Goal: Information Seeking & Learning: Check status

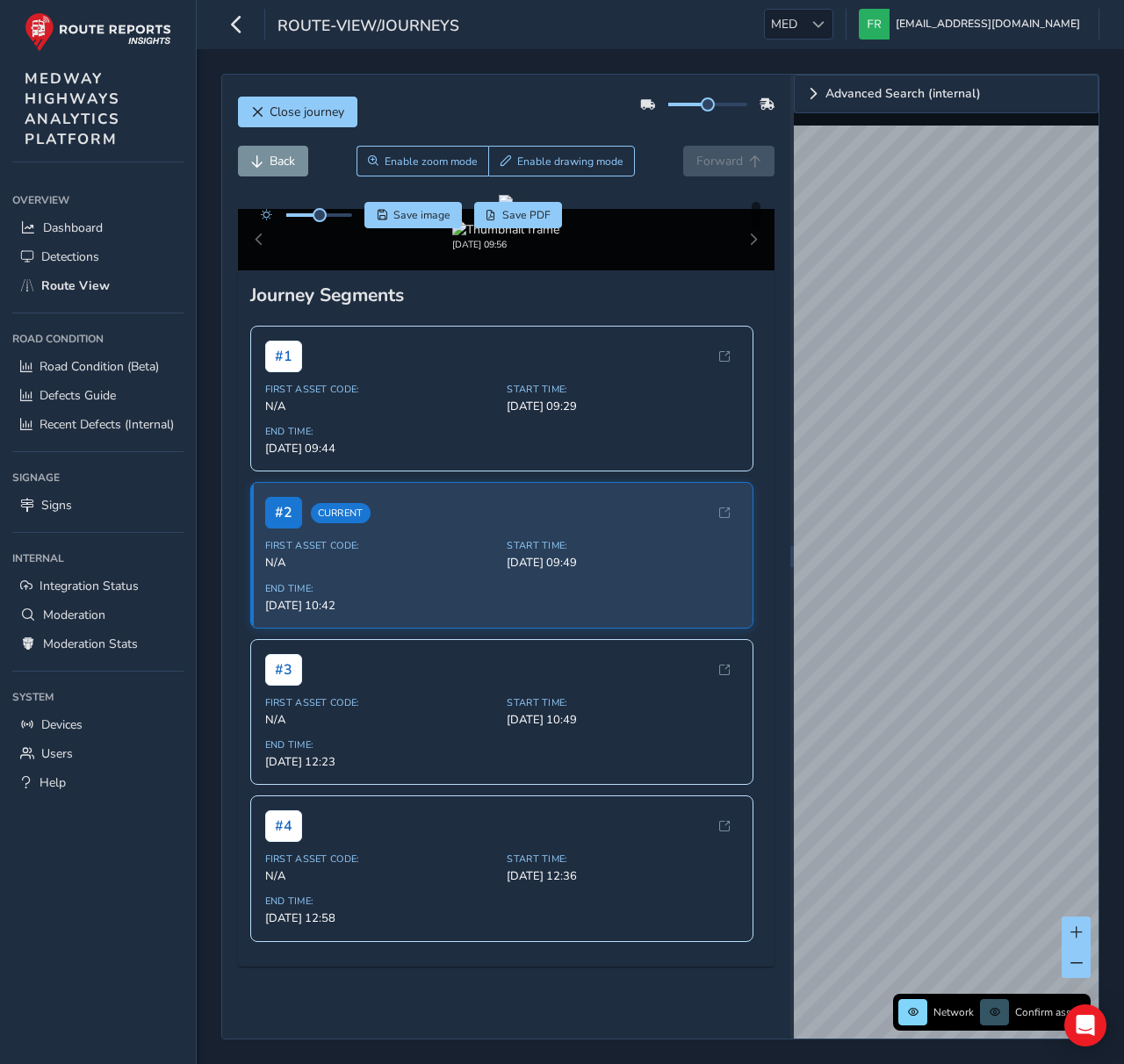
click at [591, 106] on div "Close journey" at bounding box center [507, 118] width 537 height 56
click at [288, 159] on span "Back" at bounding box center [282, 161] width 25 height 17
click at [287, 159] on span "Back" at bounding box center [282, 161] width 25 height 17
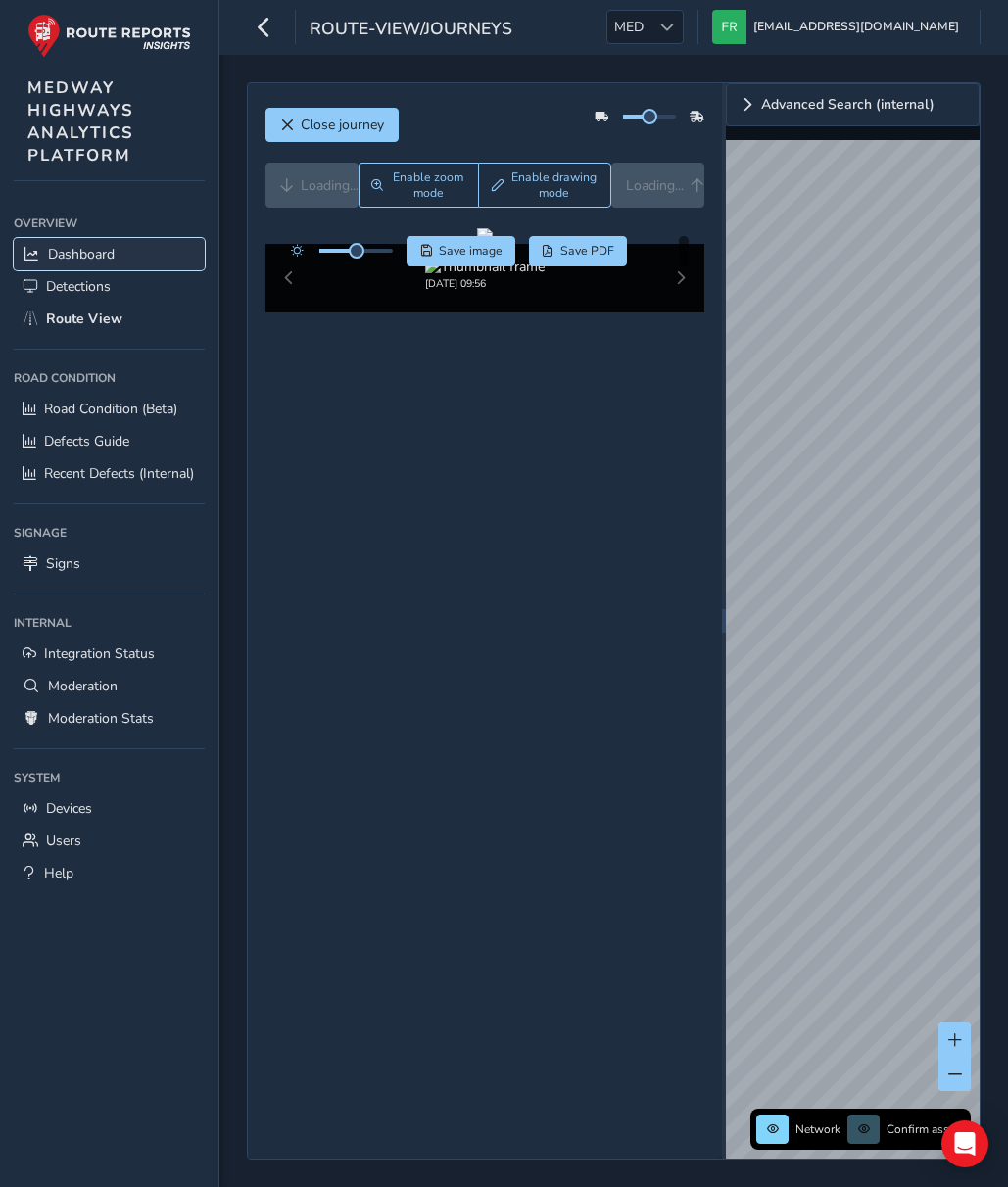
click at [124, 251] on link "Dashboard" at bounding box center [109, 254] width 191 height 32
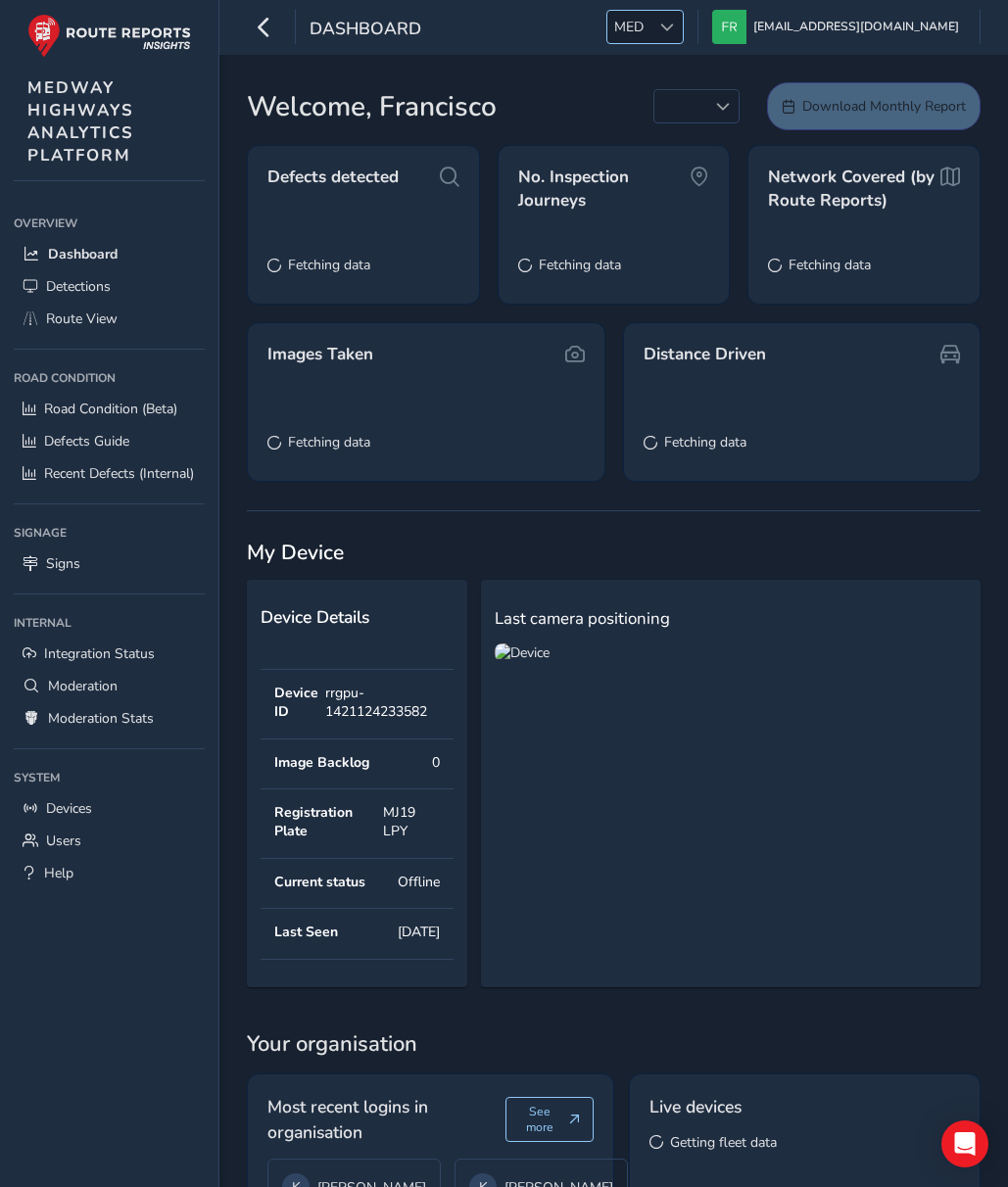
click at [668, 29] on div at bounding box center [666, 27] width 32 height 32
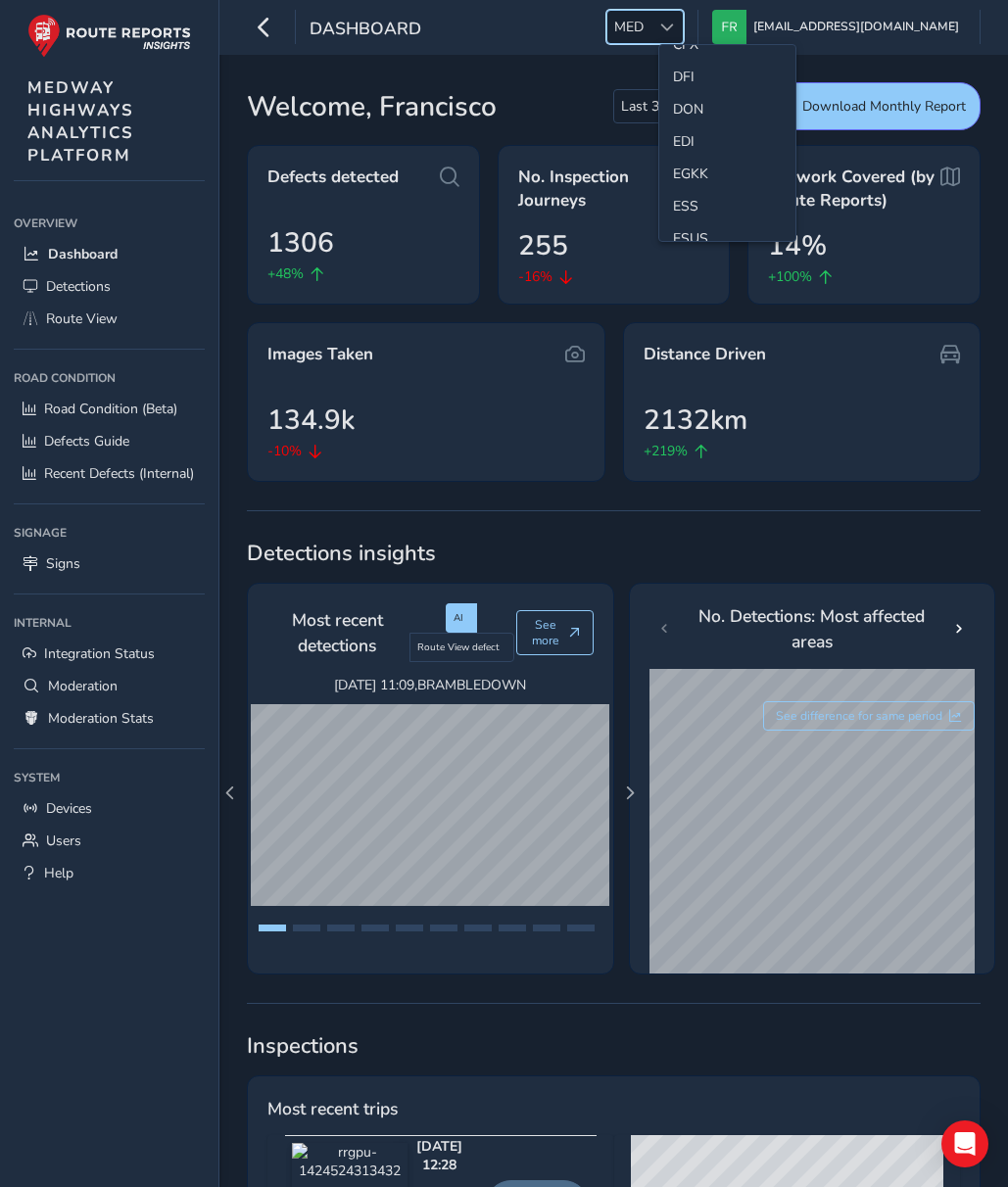
scroll to position [192, 0]
click at [668, 198] on li "ESS" at bounding box center [727, 199] width 136 height 32
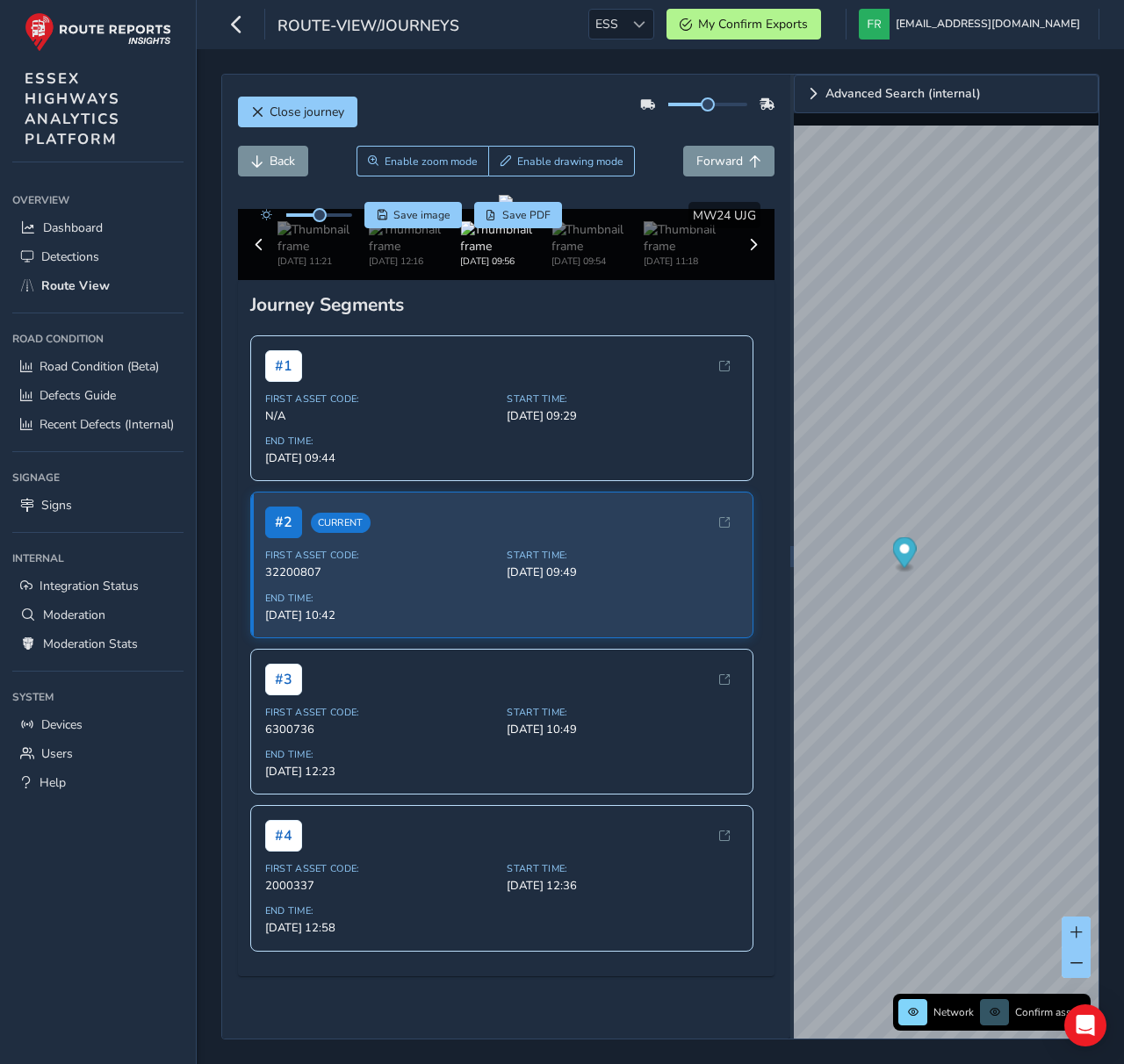
click at [646, 72] on div "Close journey Back Enable zoom mode Enable drawing mode Forward Click and Drag …" at bounding box center [660, 557] width 927 height 1016
click at [295, 425] on span "N/A" at bounding box center [381, 416] width 232 height 16
click at [356, 672] on div "Close journey Back Enable zoom mode Enable drawing mode Forward Click and Drag …" at bounding box center [506, 556] width 568 height 965
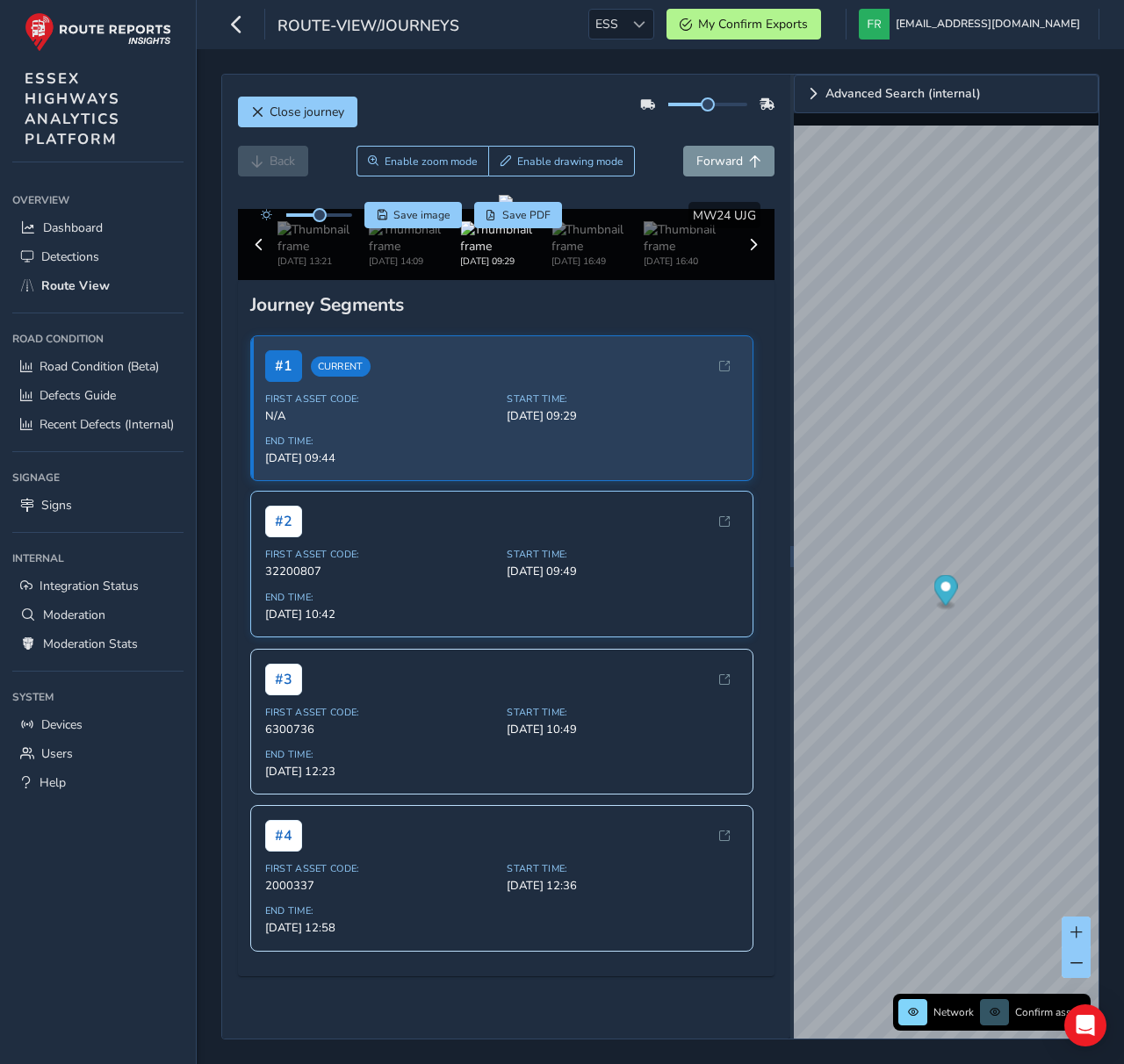
click at [647, 579] on span "Oct 01, 09:49" at bounding box center [622, 572] width 232 height 16
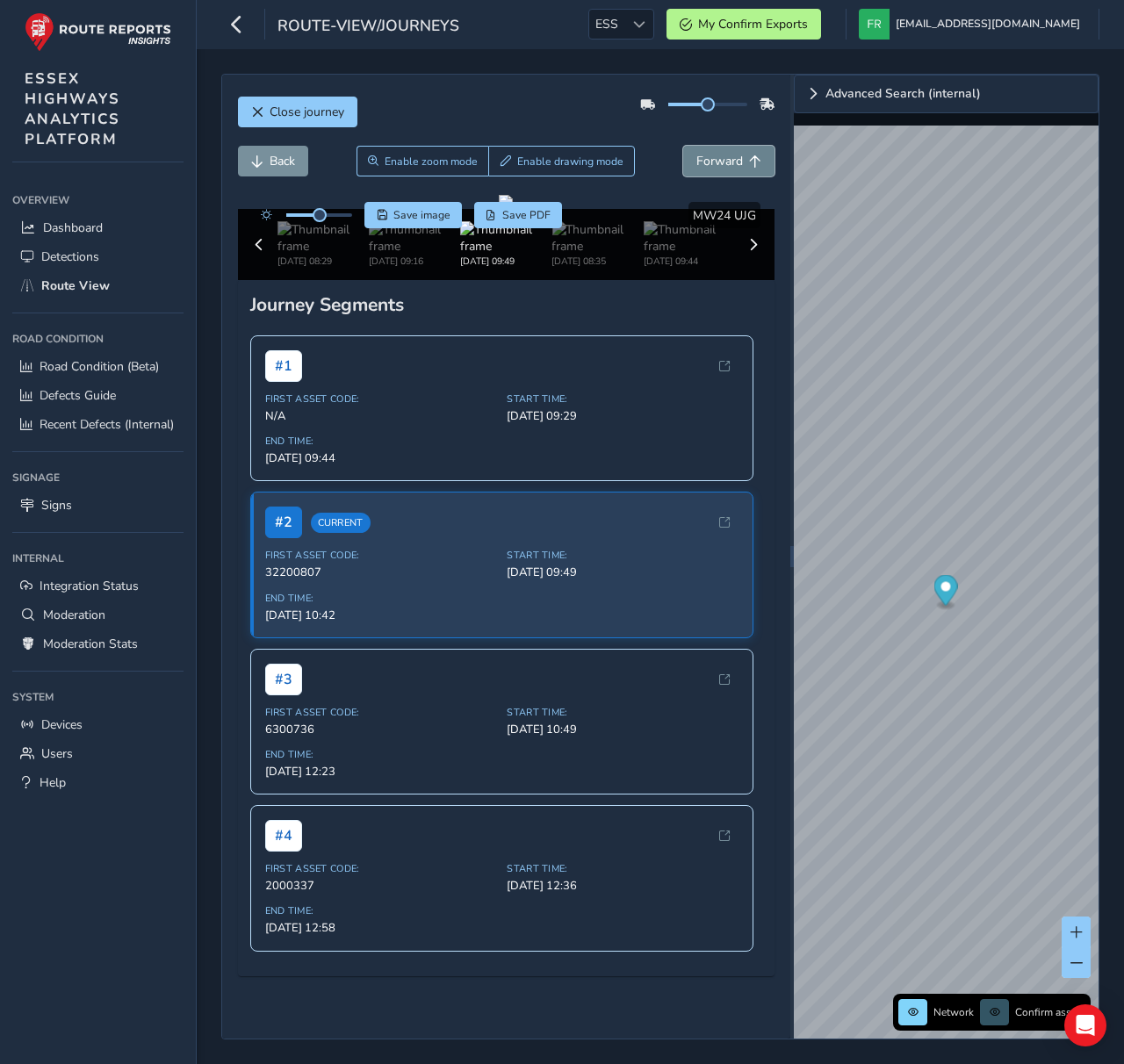
click at [748, 163] on button "Forward" at bounding box center [729, 161] width 91 height 30
click at [748, 162] on button "Forward" at bounding box center [729, 161] width 91 height 30
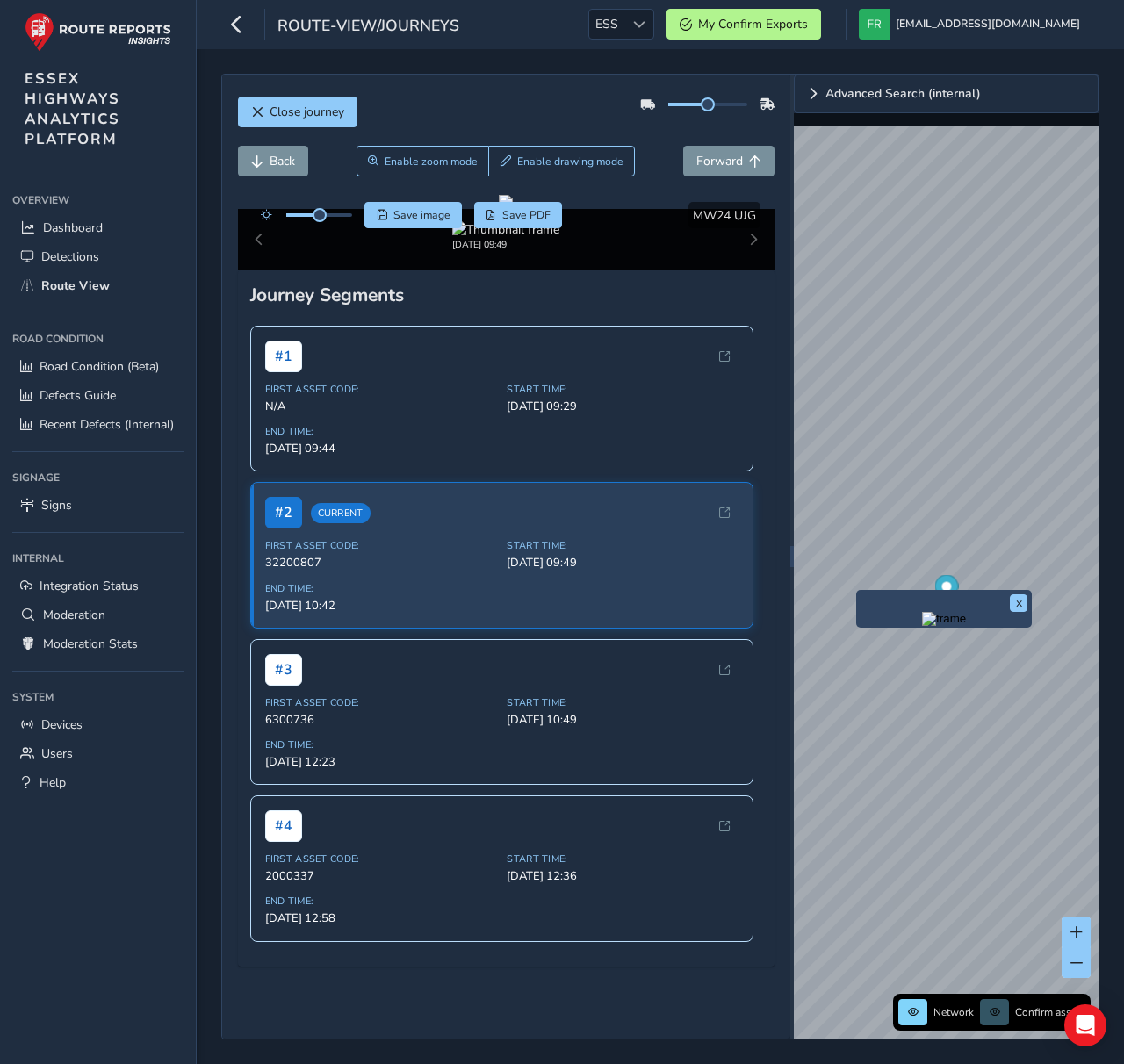
click at [922, 626] on img "Preview frame" at bounding box center [944, 619] width 44 height 14
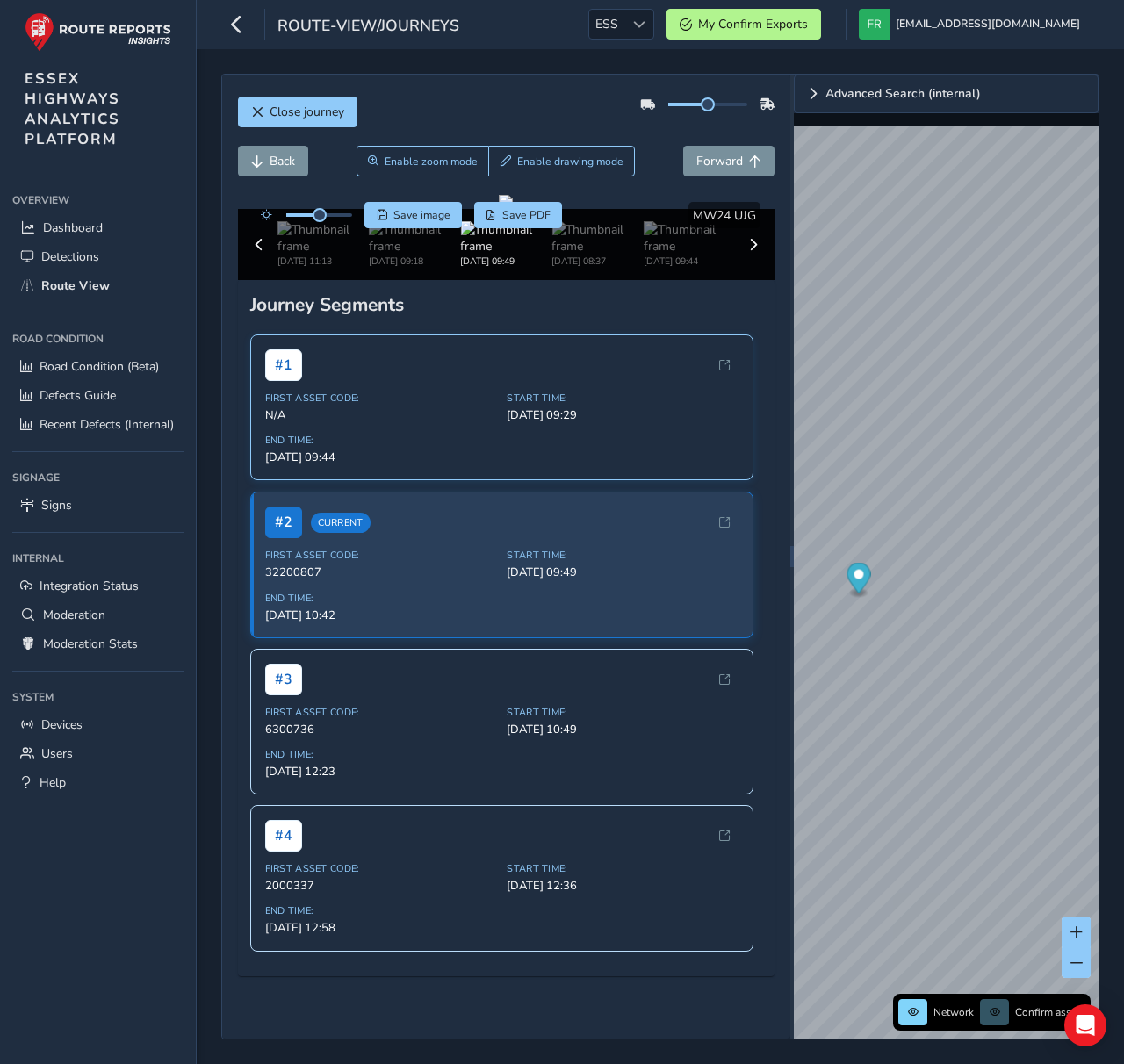
scroll to position [254, 0]
click at [415, 424] on span "N/A" at bounding box center [381, 416] width 232 height 16
